Goal: Navigation & Orientation: Find specific page/section

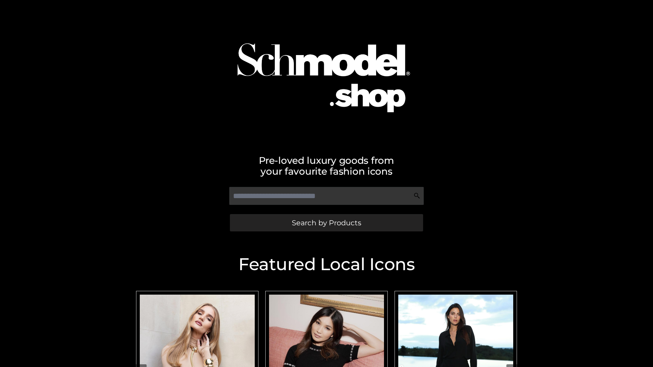
click at [326, 223] on span "Search by Products" at bounding box center [326, 222] width 69 height 7
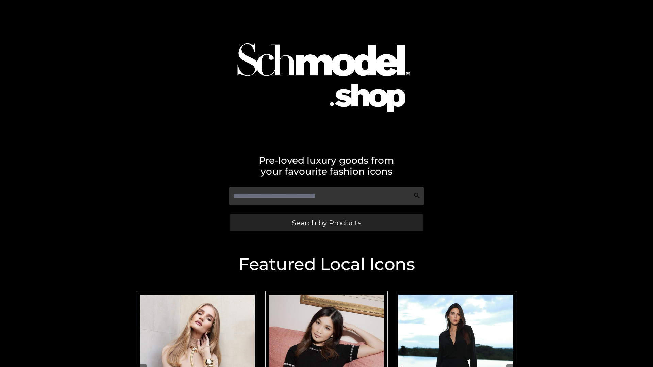
click at [326, 223] on span "Search by Products" at bounding box center [326, 222] width 69 height 7
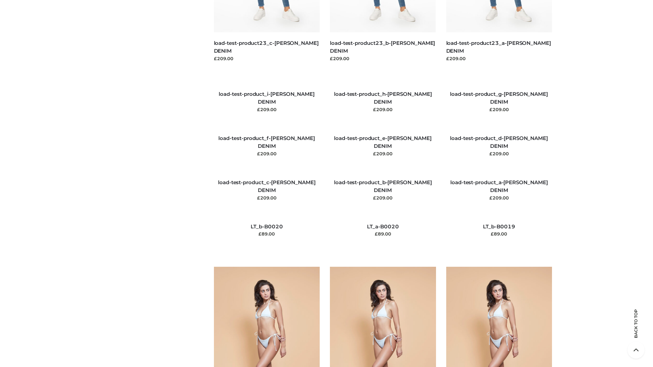
scroll to position [1598, 0]
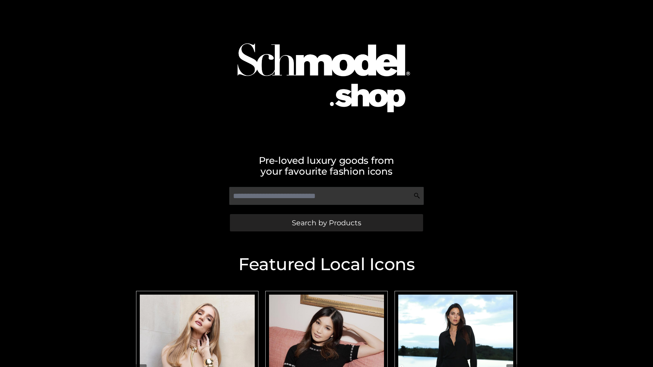
click at [326, 223] on span "Search by Products" at bounding box center [326, 222] width 69 height 7
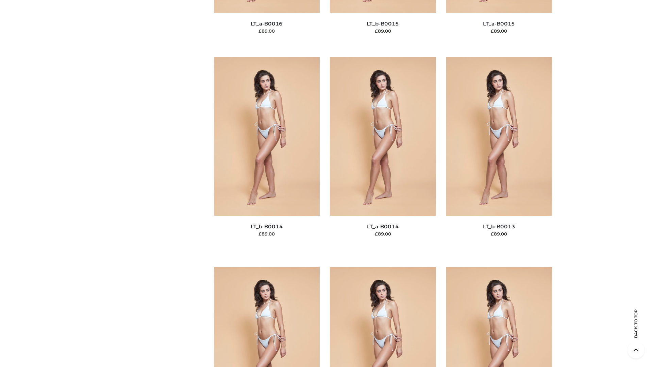
scroll to position [2417, 0]
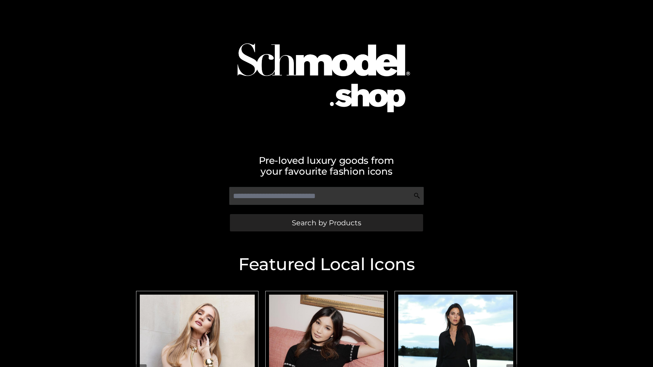
click at [326, 223] on span "Search by Products" at bounding box center [326, 222] width 69 height 7
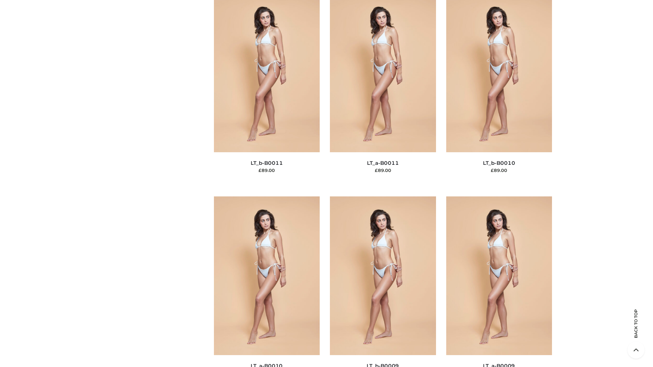
scroll to position [3052, 0]
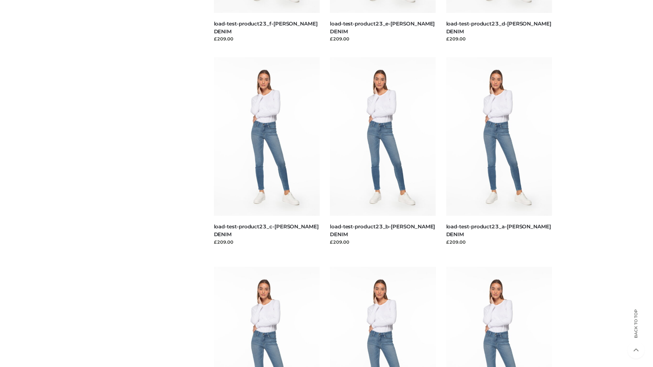
scroll to position [596, 0]
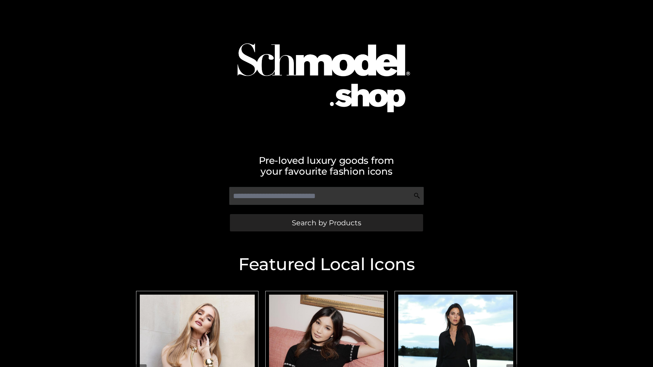
click at [326, 223] on span "Search by Products" at bounding box center [326, 222] width 69 height 7
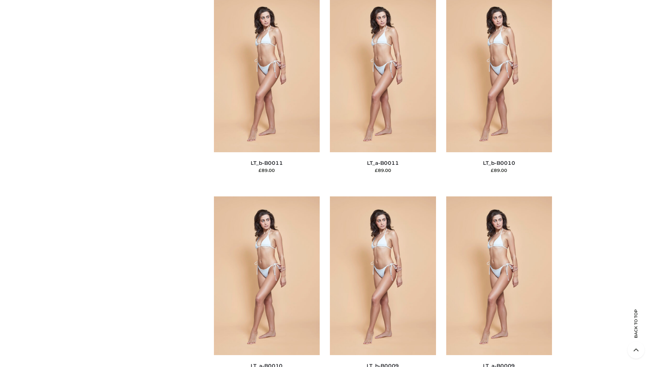
scroll to position [3052, 0]
